Goal: Check status: Check status

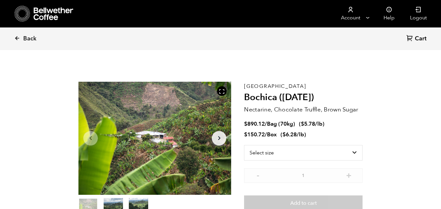
click at [27, 38] on span "Back" at bounding box center [29, 39] width 13 height 8
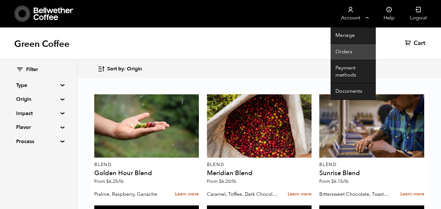
click at [349, 50] on link "Orders" at bounding box center [352, 52] width 45 height 16
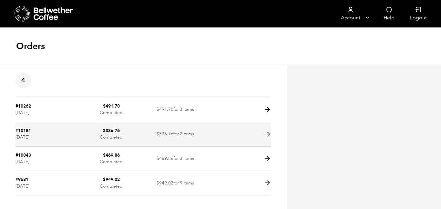
scroll to position [0, 0]
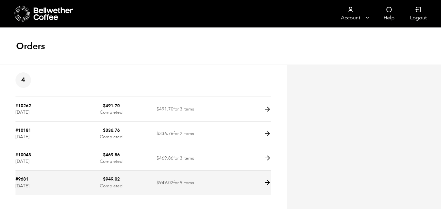
click at [269, 184] on icon at bounding box center [267, 182] width 7 height 7
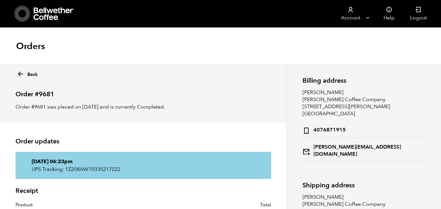
click at [26, 72] on link "Back" at bounding box center [27, 72] width 21 height 9
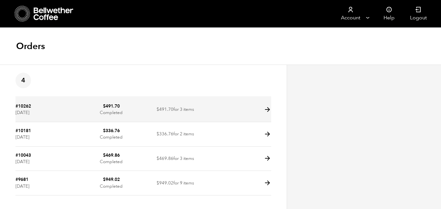
click at [267, 110] on icon at bounding box center [267, 109] width 7 height 7
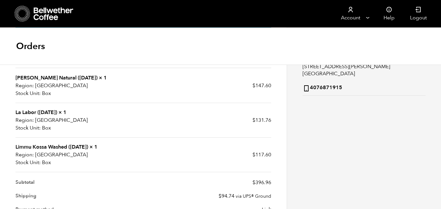
scroll to position [145, 0]
